Goal: Check status: Check status

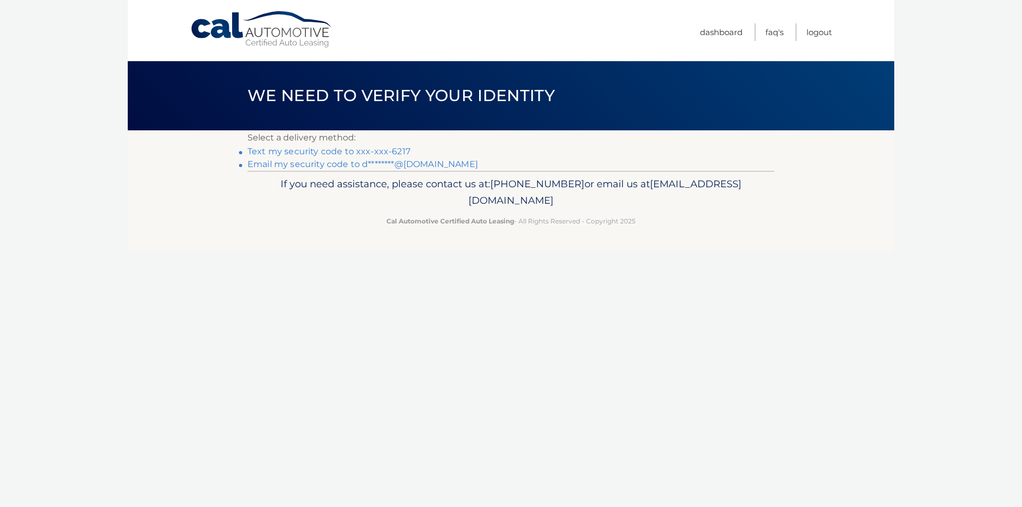
click at [368, 150] on link "Text my security code to xxx-xxx-6217" at bounding box center [329, 151] width 163 height 10
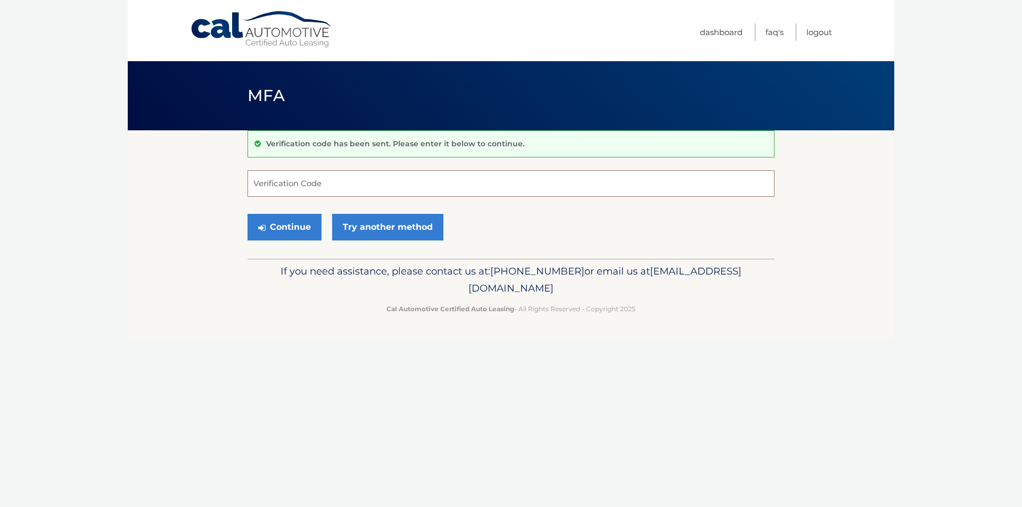
click at [325, 182] on input "Verification Code" at bounding box center [511, 183] width 527 height 27
type input "787629"
click at [248, 214] on button "Continue" at bounding box center [285, 227] width 74 height 27
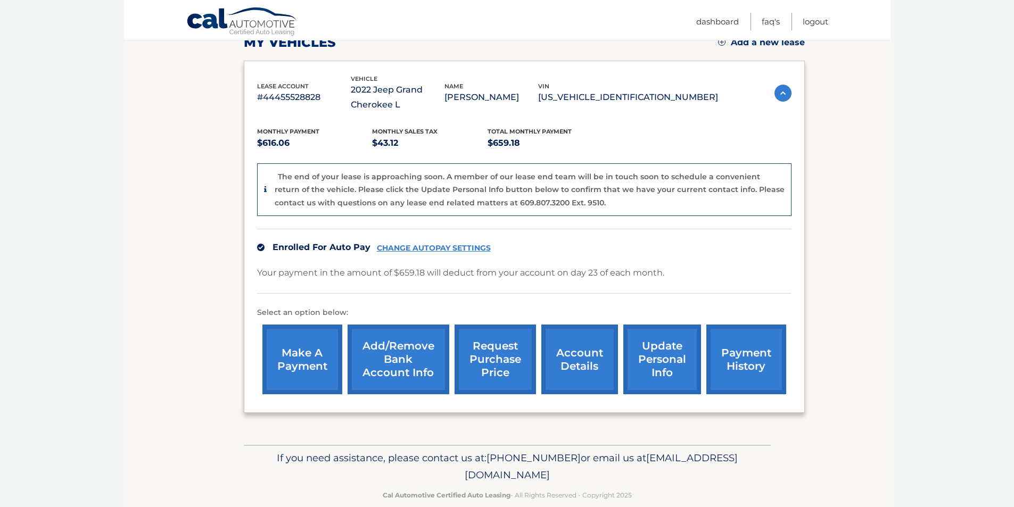
scroll to position [178, 0]
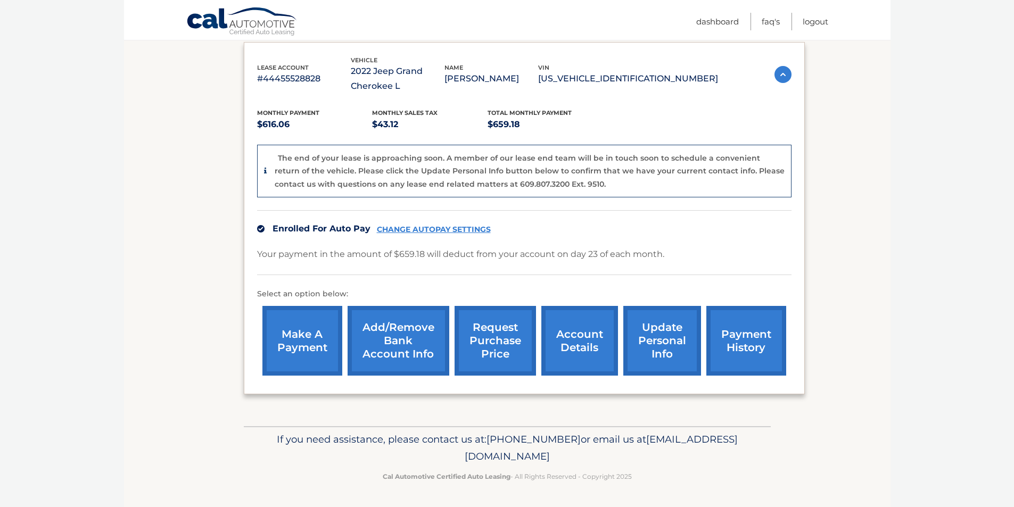
click at [589, 343] on link "account details" at bounding box center [579, 341] width 77 height 70
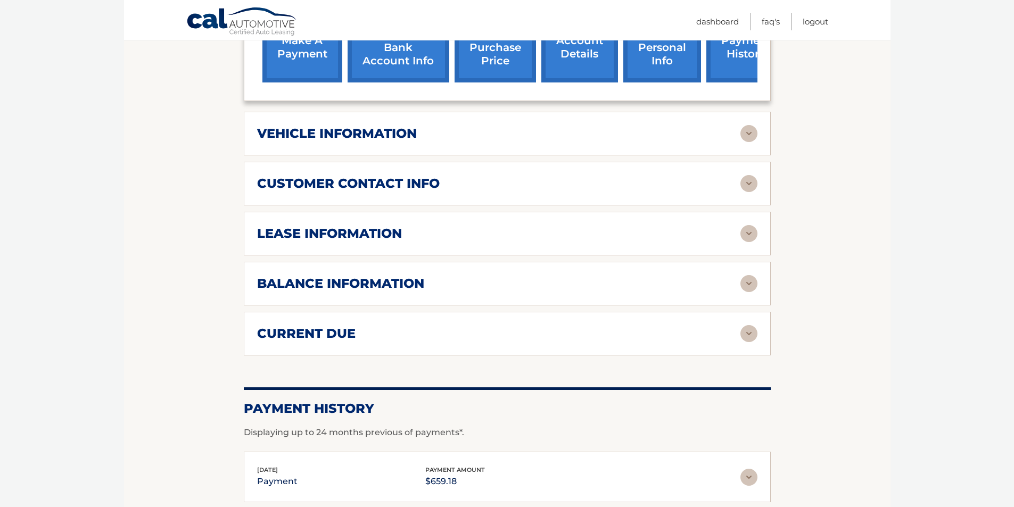
scroll to position [426, 0]
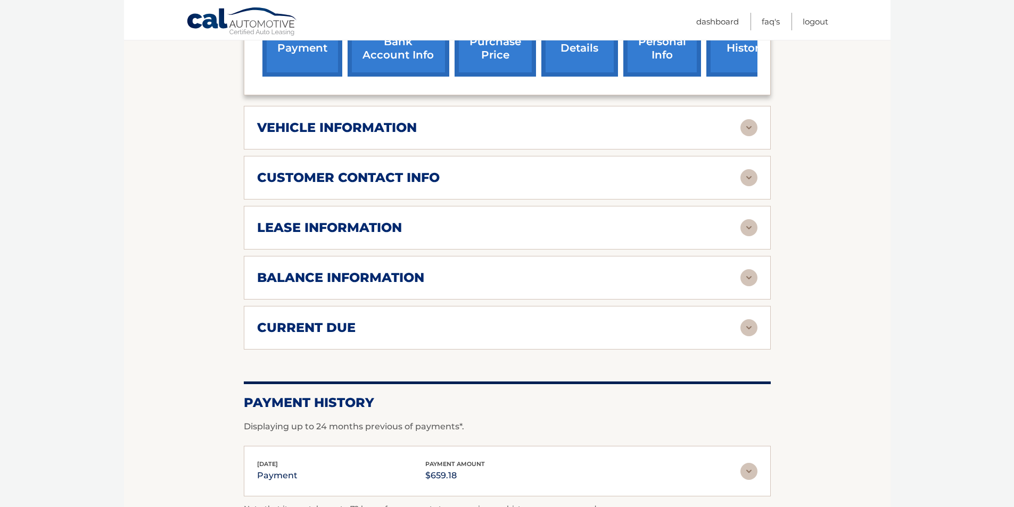
click at [715, 117] on div "vehicle information vehicle Year [DATE] vehicle make Jeep vehicle model Grand C…" at bounding box center [507, 128] width 527 height 44
click at [753, 129] on img at bounding box center [749, 127] width 17 height 17
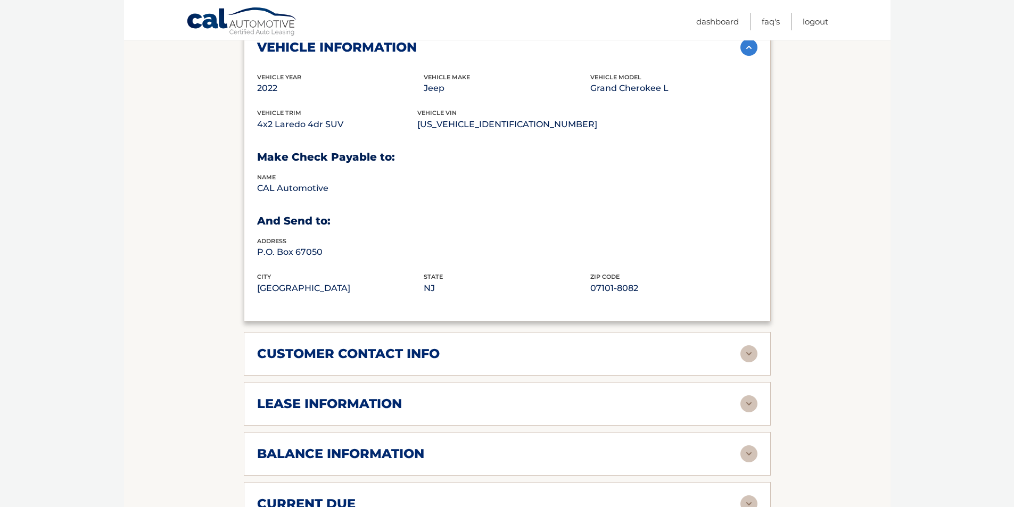
scroll to position [532, 0]
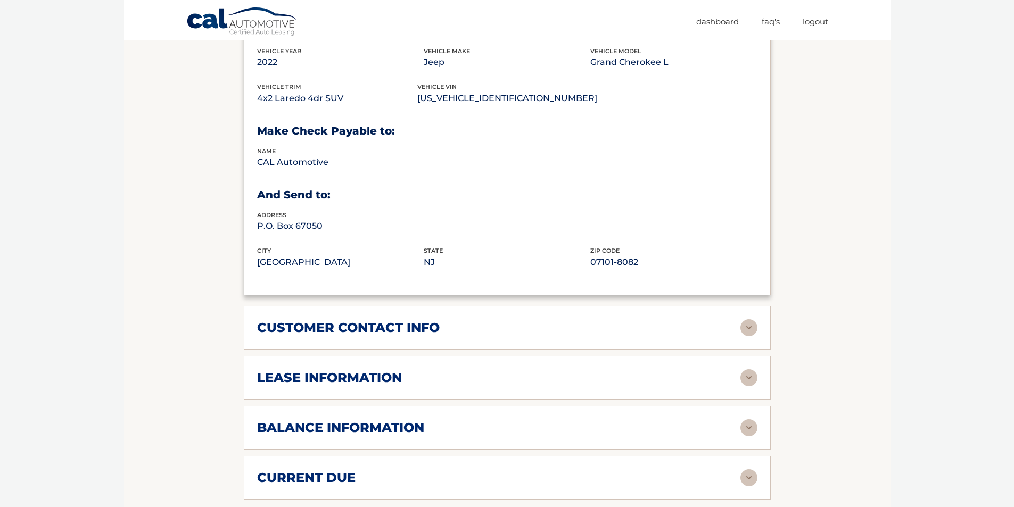
drag, startPoint x: 516, startPoint y: 100, endPoint x: 423, endPoint y: 108, distance: 93.5
click at [423, 108] on div "vehicle trim 4x2 Laredo 4dr SUV vehicle vin 1C4RJJAG8N8582119" at bounding box center [507, 100] width 500 height 36
click at [490, 102] on p "[US_VEHICLE_IDENTIFICATION_NUMBER]" at bounding box center [507, 98] width 180 height 15
click at [516, 102] on p "[US_VEHICLE_IDENTIFICATION_NUMBER]" at bounding box center [507, 98] width 180 height 15
drag, startPoint x: 515, startPoint y: 98, endPoint x: 506, endPoint y: 101, distance: 9.9
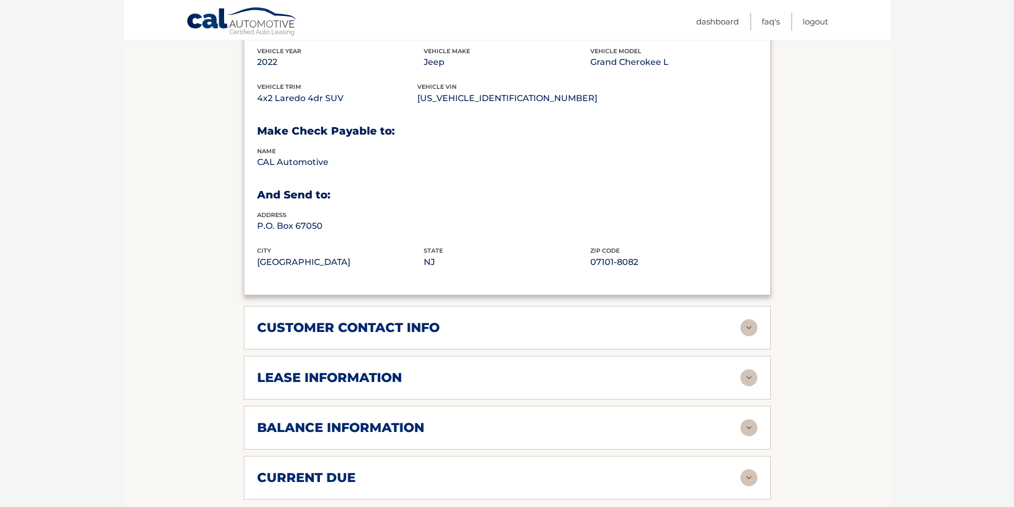
click at [514, 98] on p "[US_VEHICLE_IDENTIFICATION_NUMBER]" at bounding box center [507, 98] width 180 height 15
click at [506, 101] on p "[US_VEHICLE_IDENTIFICATION_NUMBER]" at bounding box center [507, 98] width 180 height 15
click at [511, 100] on p "[US_VEHICLE_IDENTIFICATION_NUMBER]" at bounding box center [507, 98] width 180 height 15
drag, startPoint x: 516, startPoint y: 99, endPoint x: 424, endPoint y: 102, distance: 91.6
click at [424, 102] on p "[US_VEHICLE_IDENTIFICATION_NUMBER]" at bounding box center [507, 98] width 180 height 15
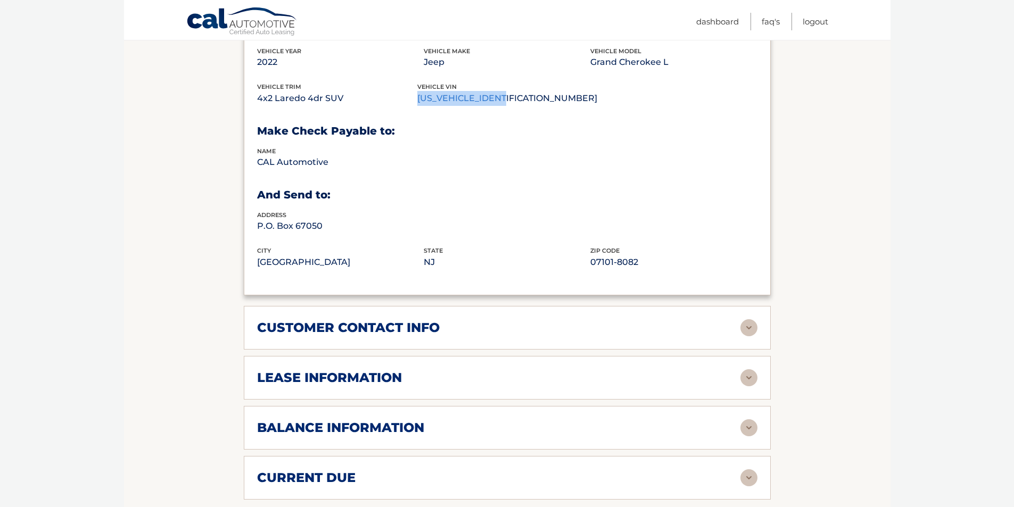
copy p "[US_VEHICLE_IDENTIFICATION_NUMBER]"
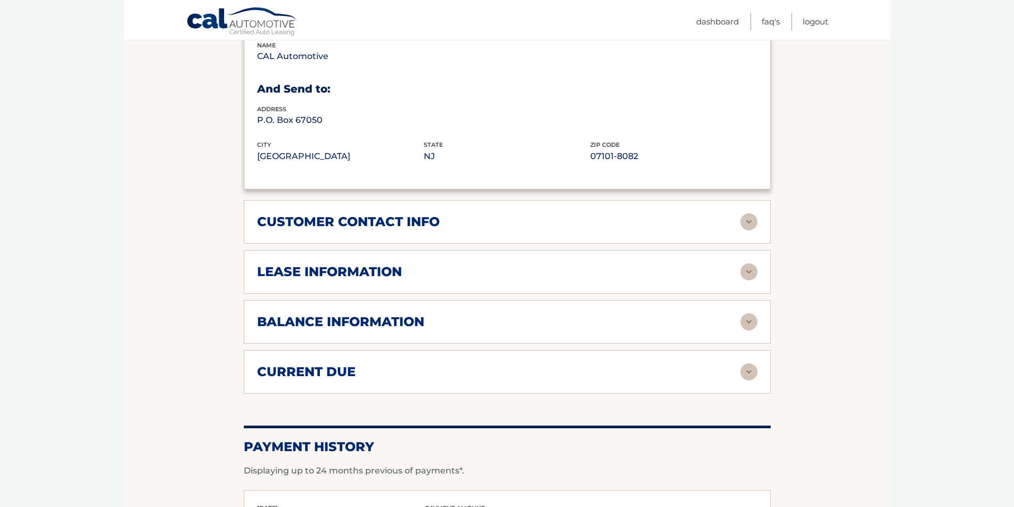
scroll to position [639, 0]
click at [392, 333] on div "balance information Payments Received 39 Payments Remaining Next Payment will b…" at bounding box center [507, 322] width 527 height 44
click at [390, 322] on h2 "balance information" at bounding box center [340, 322] width 167 height 16
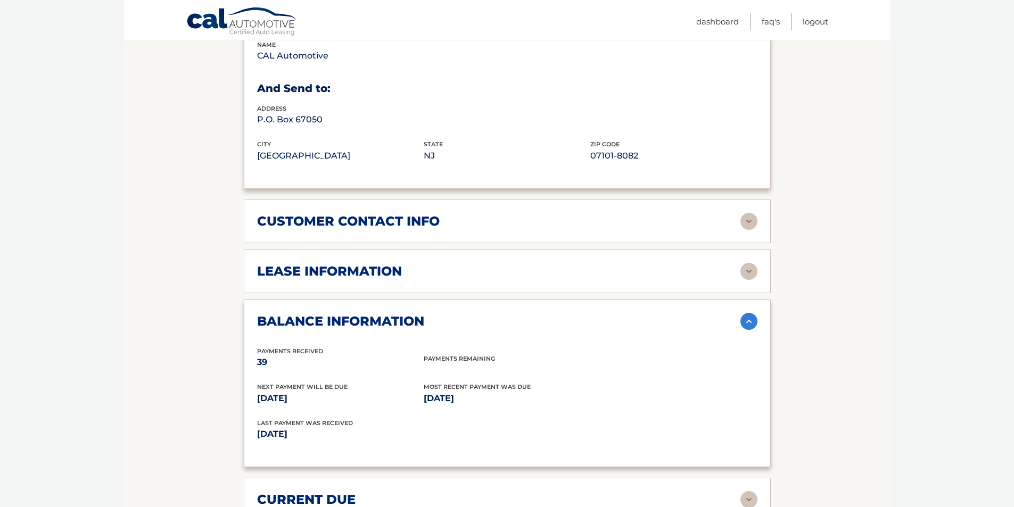
click at [383, 268] on h2 "lease information" at bounding box center [329, 272] width 145 height 16
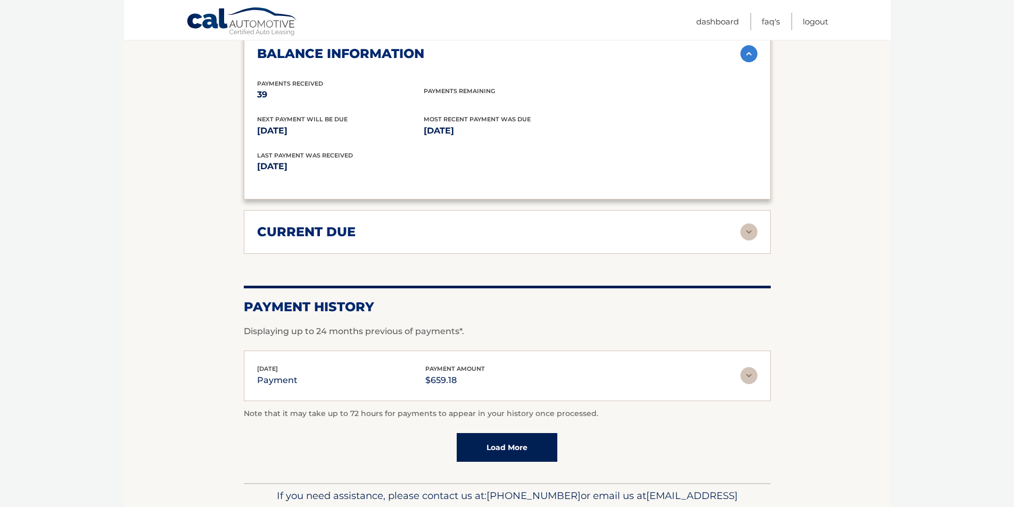
scroll to position [1163, 0]
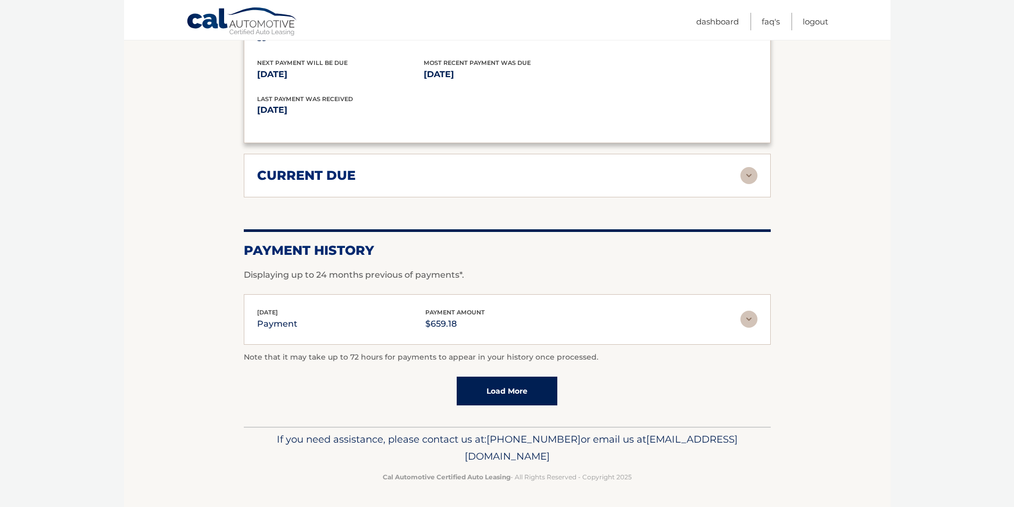
click at [527, 390] on link "Load More" at bounding box center [507, 391] width 101 height 29
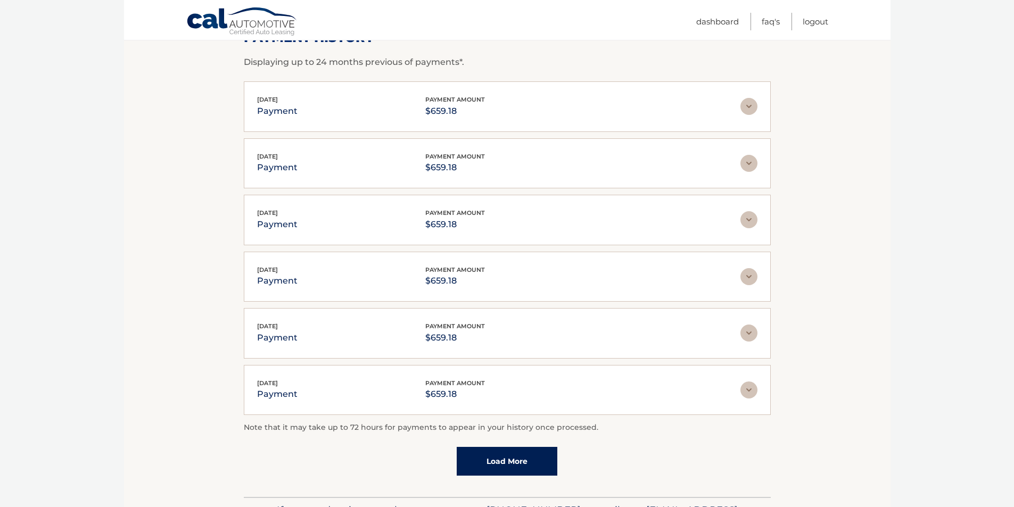
scroll to position [1056, 0]
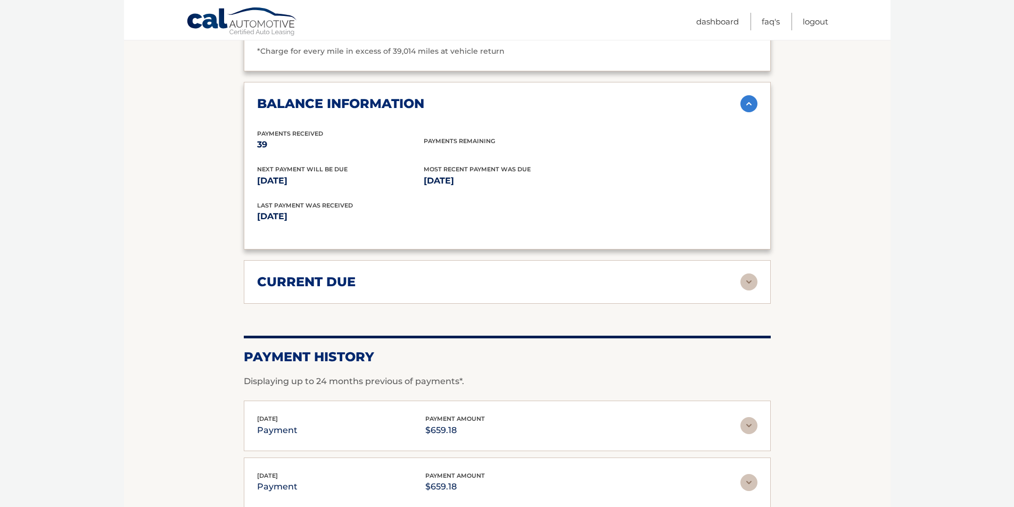
click at [318, 287] on h2 "current due" at bounding box center [306, 282] width 99 height 16
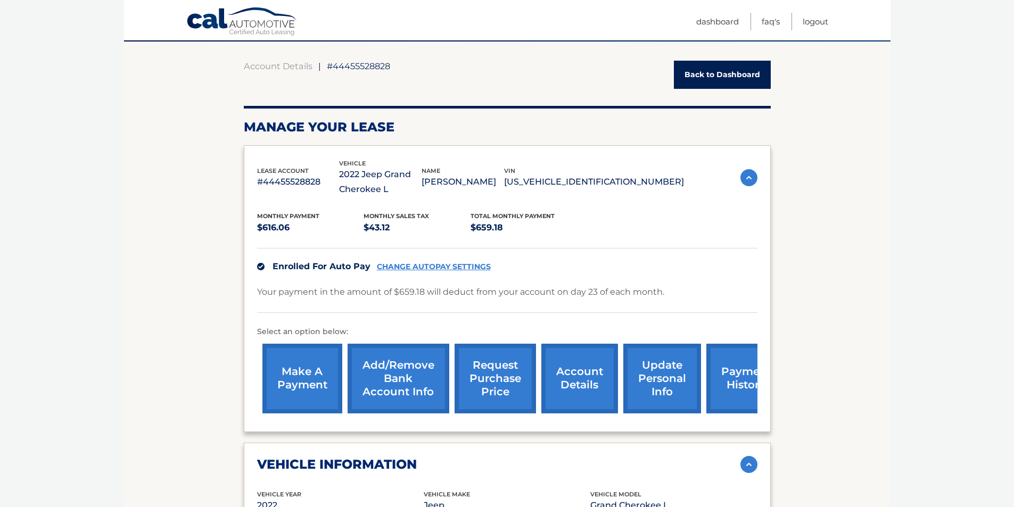
scroll to position [0, 0]
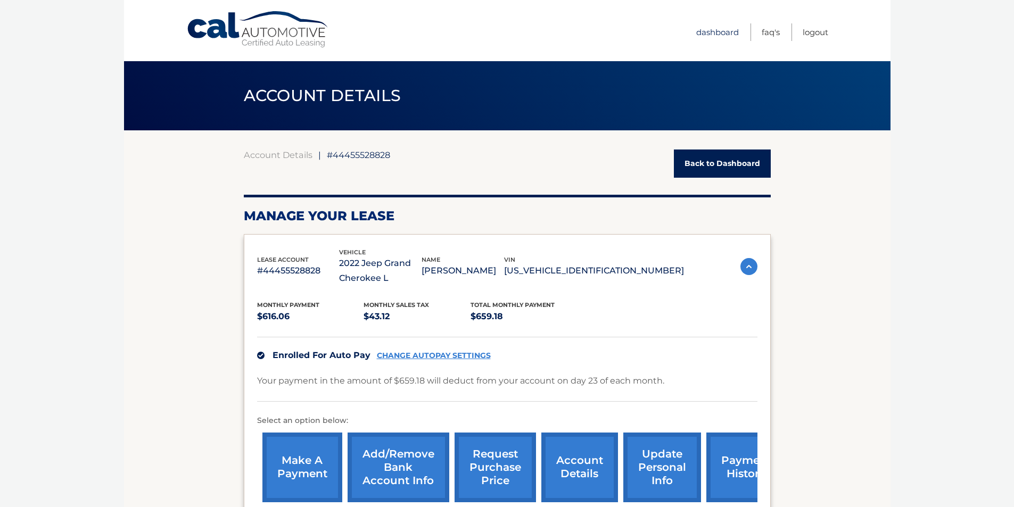
click at [715, 36] on link "Dashboard" at bounding box center [717, 32] width 43 height 18
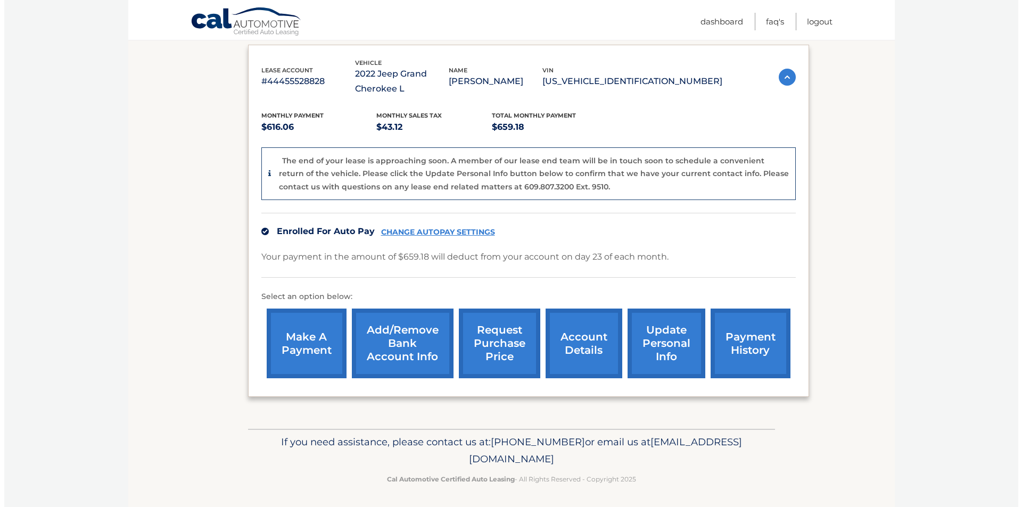
scroll to position [178, 0]
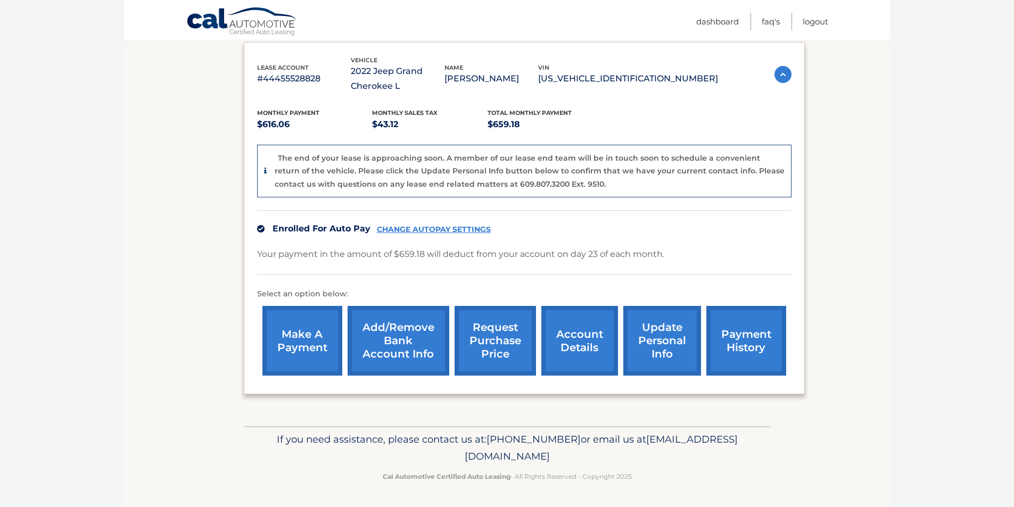
click at [499, 334] on link "request purchase price" at bounding box center [495, 341] width 81 height 70
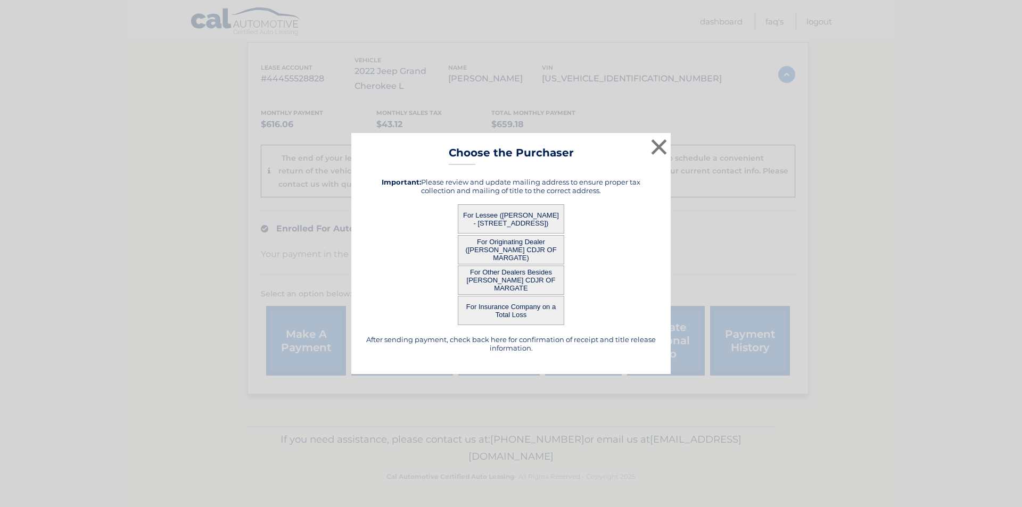
click at [519, 213] on button "For Lessee ([PERSON_NAME] - [STREET_ADDRESS])" at bounding box center [511, 218] width 106 height 29
click at [520, 216] on button "For Lessee ([PERSON_NAME] - [STREET_ADDRESS])" at bounding box center [511, 218] width 106 height 29
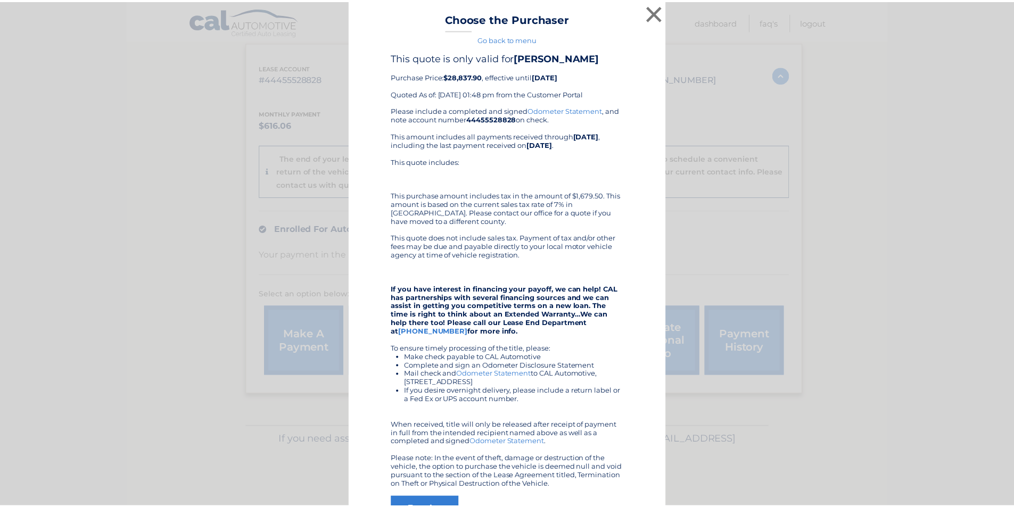
scroll to position [0, 0]
click at [654, 9] on button "×" at bounding box center [659, 13] width 21 height 21
